Goal: Transaction & Acquisition: Download file/media

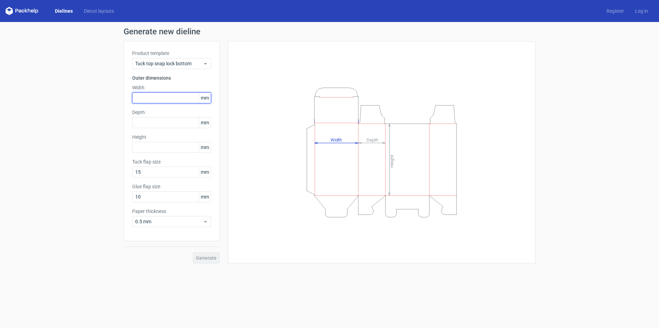
click at [152, 98] on input "text" at bounding box center [171, 97] width 79 height 11
click at [153, 98] on input "text" at bounding box center [171, 97] width 79 height 11
type input "51"
click at [152, 124] on input "text" at bounding box center [171, 122] width 79 height 11
type input "40"
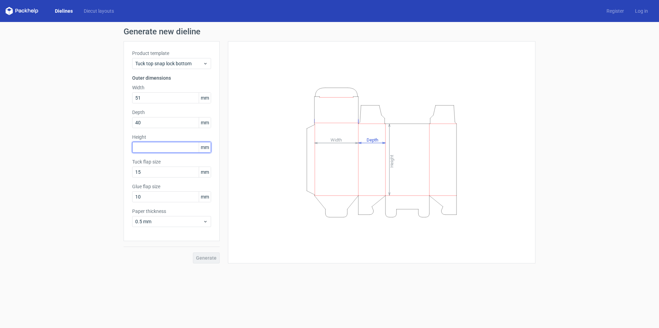
click at [153, 147] on input "text" at bounding box center [171, 147] width 79 height 11
type input "145"
click at [201, 259] on span "Generate" at bounding box center [206, 258] width 21 height 5
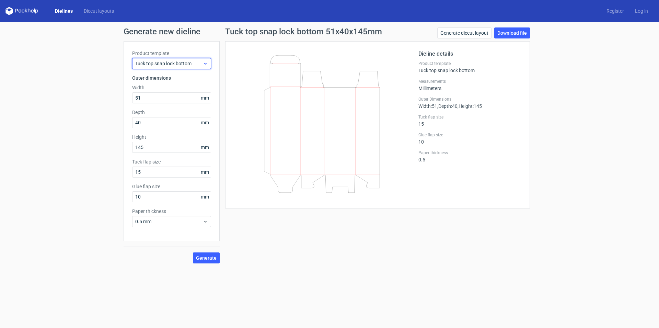
click at [206, 66] on icon at bounding box center [205, 63] width 5 height 5
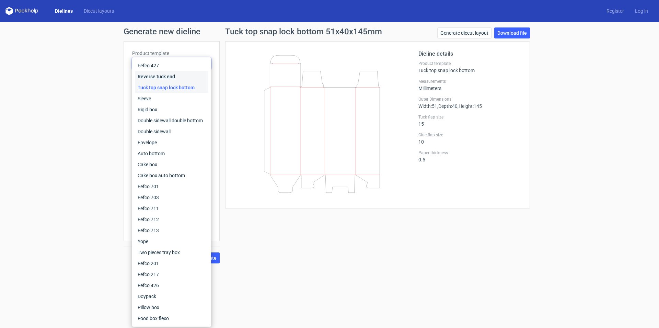
click at [169, 76] on div "Reverse tuck end" at bounding box center [171, 76] width 73 height 11
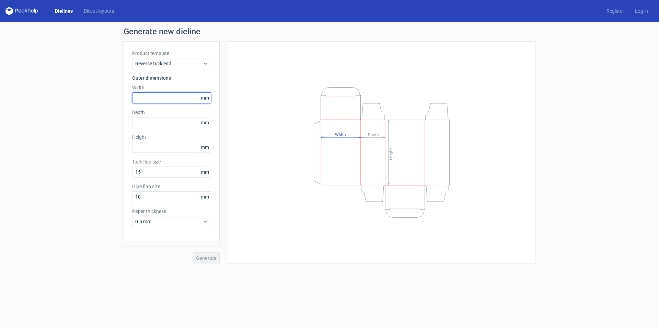
click at [153, 98] on input "text" at bounding box center [171, 97] width 79 height 11
type input "51"
click at [150, 123] on input "text" at bounding box center [171, 122] width 79 height 11
type input "40"
click at [146, 150] on input "text" at bounding box center [171, 147] width 79 height 11
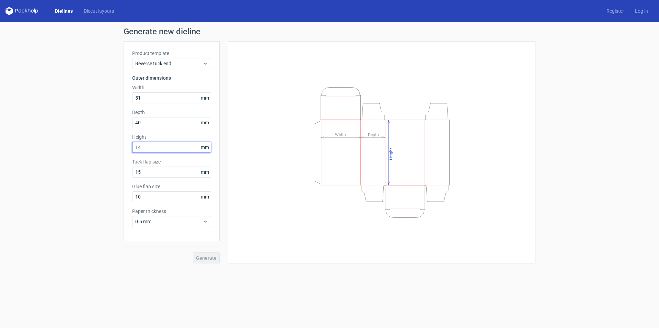
type input "145"
click at [206, 257] on span "Generate" at bounding box center [206, 258] width 21 height 5
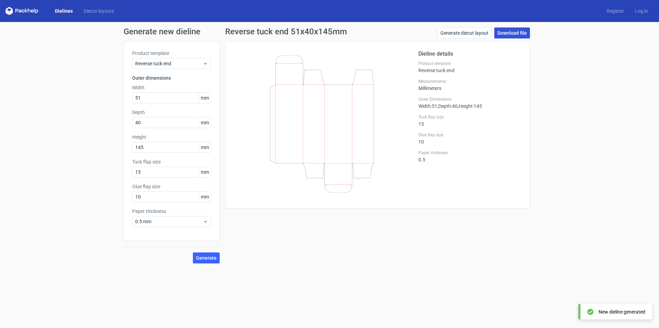
click at [513, 36] on link "Download file" at bounding box center [513, 32] width 36 height 11
